Goal: Information Seeking & Learning: Learn about a topic

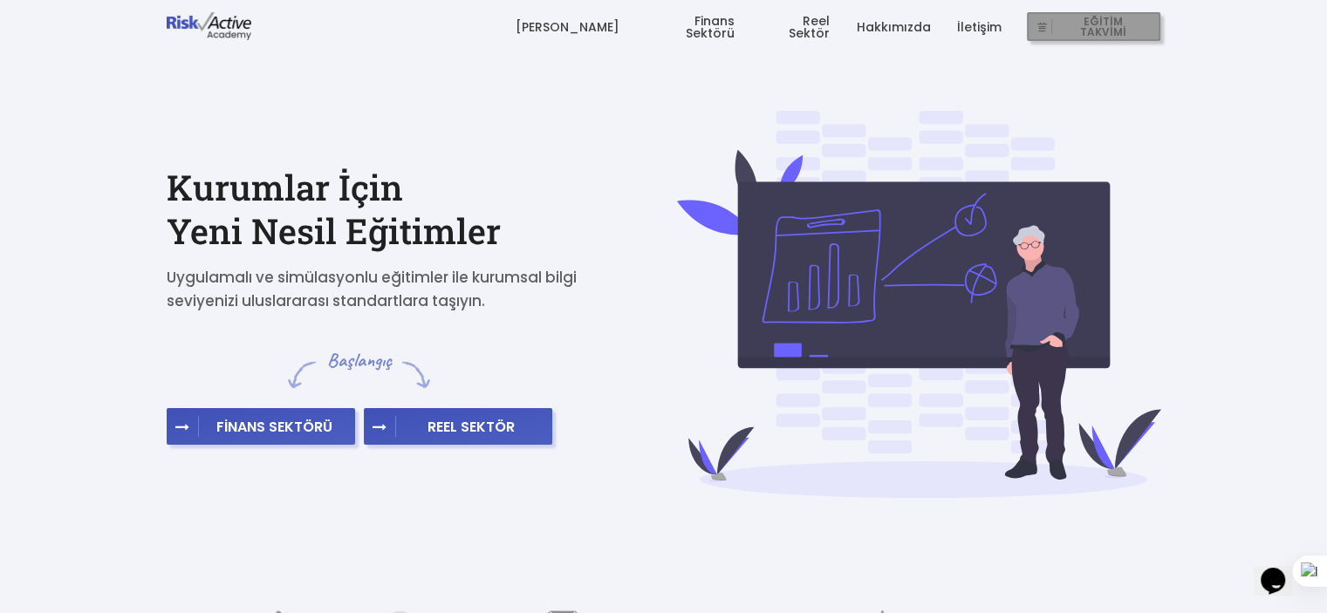
click at [1120, 27] on span "EĞİTİM TAKVİMİ" at bounding box center [1102, 27] width 101 height 24
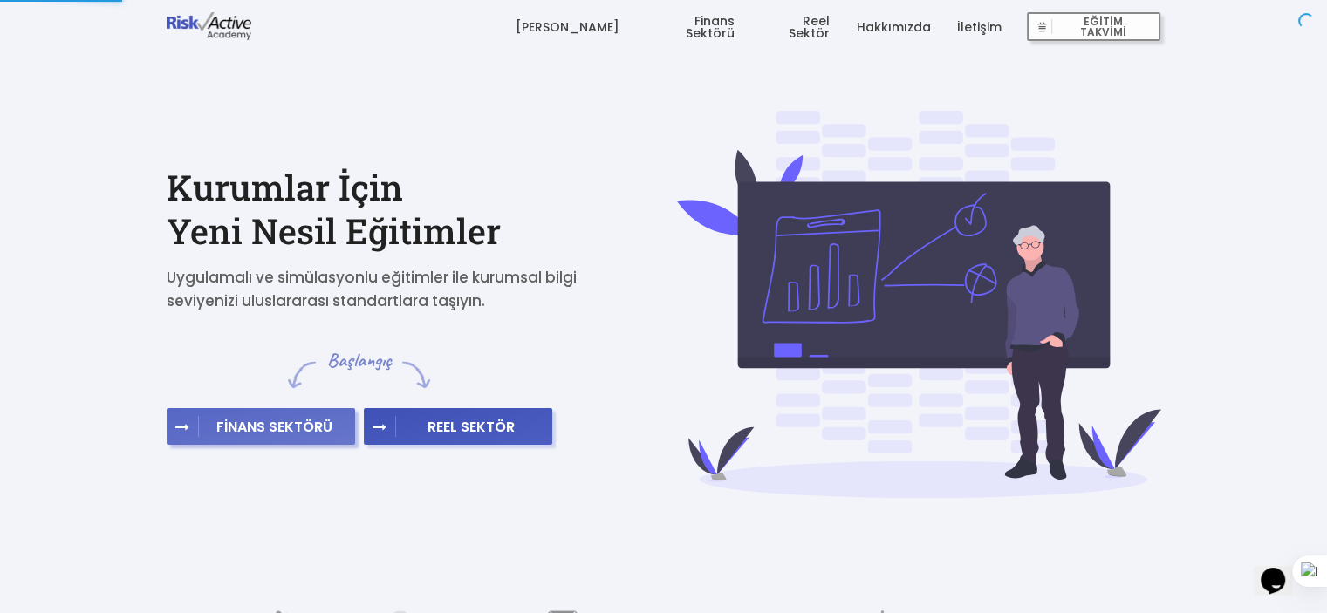
click at [283, 424] on span "FİNANS SEKTÖRÜ" at bounding box center [274, 426] width 151 height 17
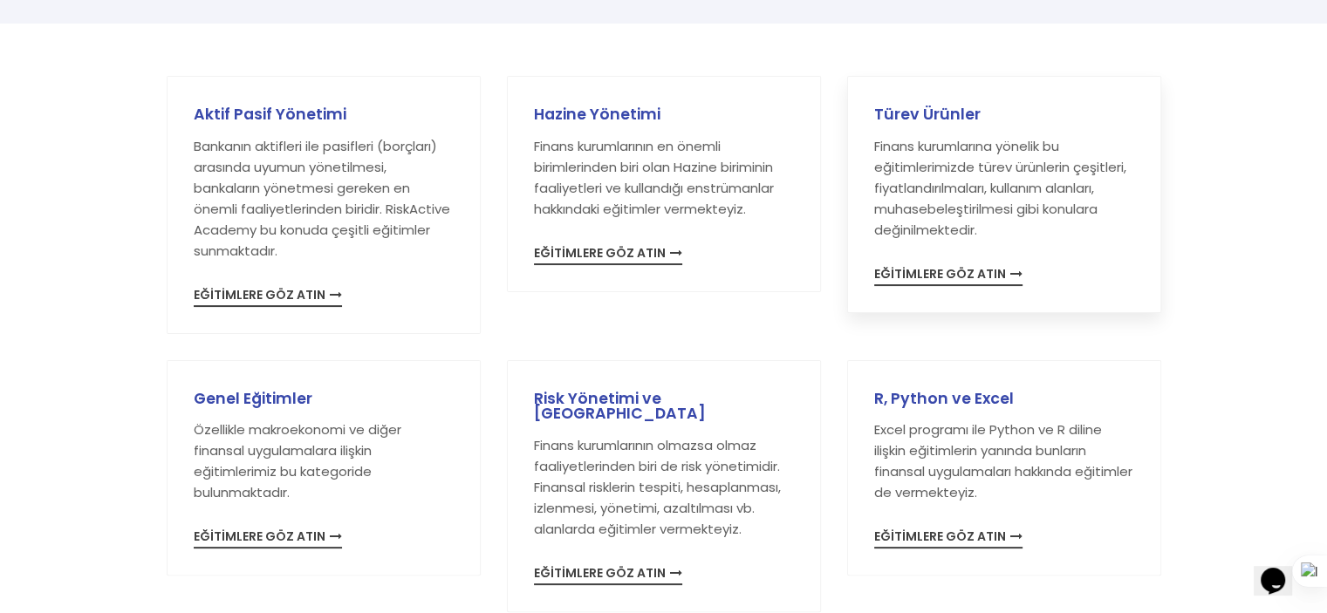
scroll to position [174, 0]
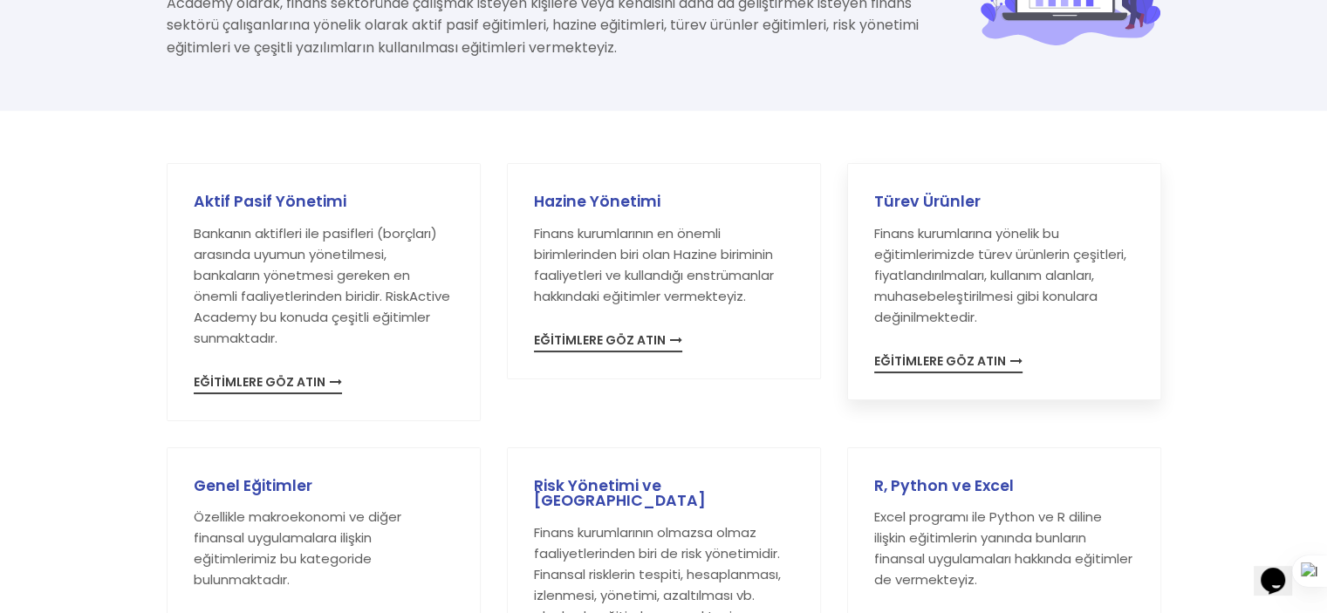
click at [957, 365] on span "EĞİTİMLERE GÖZ ATIN" at bounding box center [948, 364] width 148 height 18
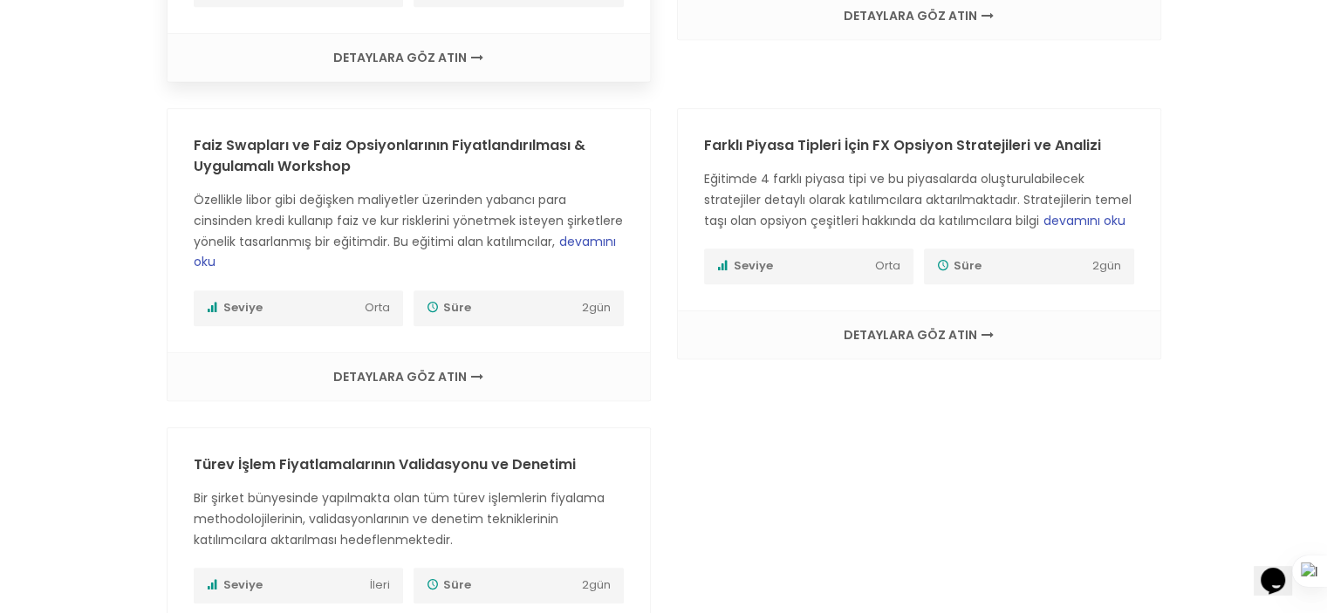
scroll to position [959, 0]
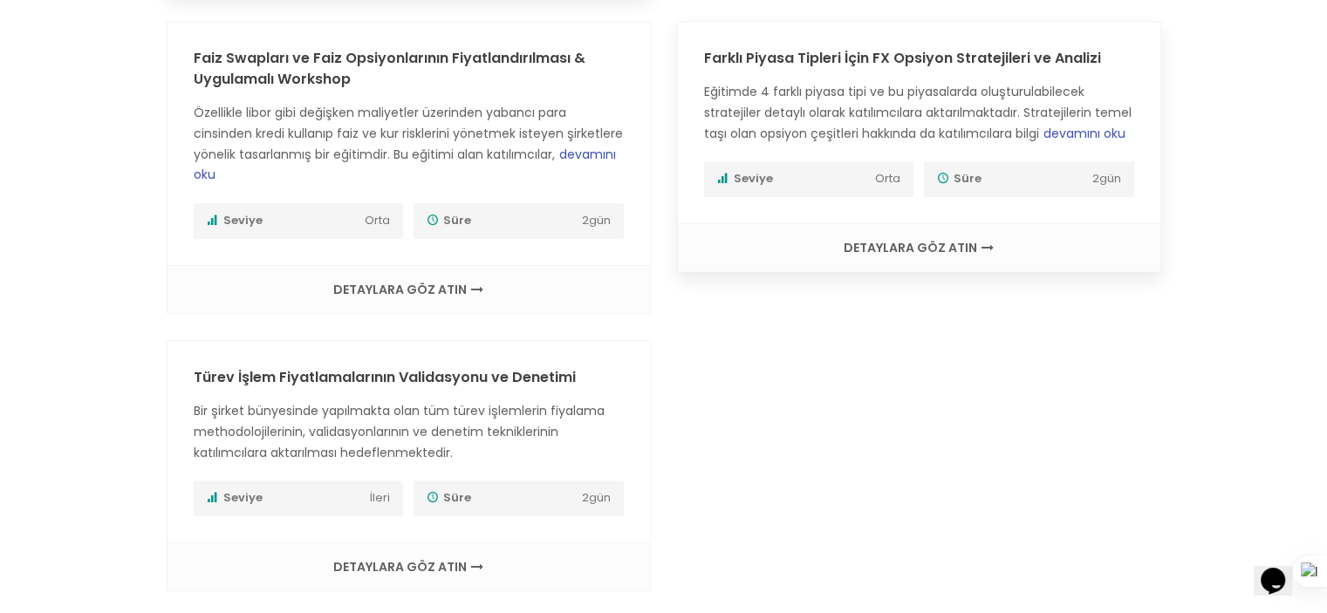
click at [966, 254] on span "DETAYLARA GÖZ ATIN" at bounding box center [918, 248] width 447 height 12
